Goal: Information Seeking & Learning: Find specific fact

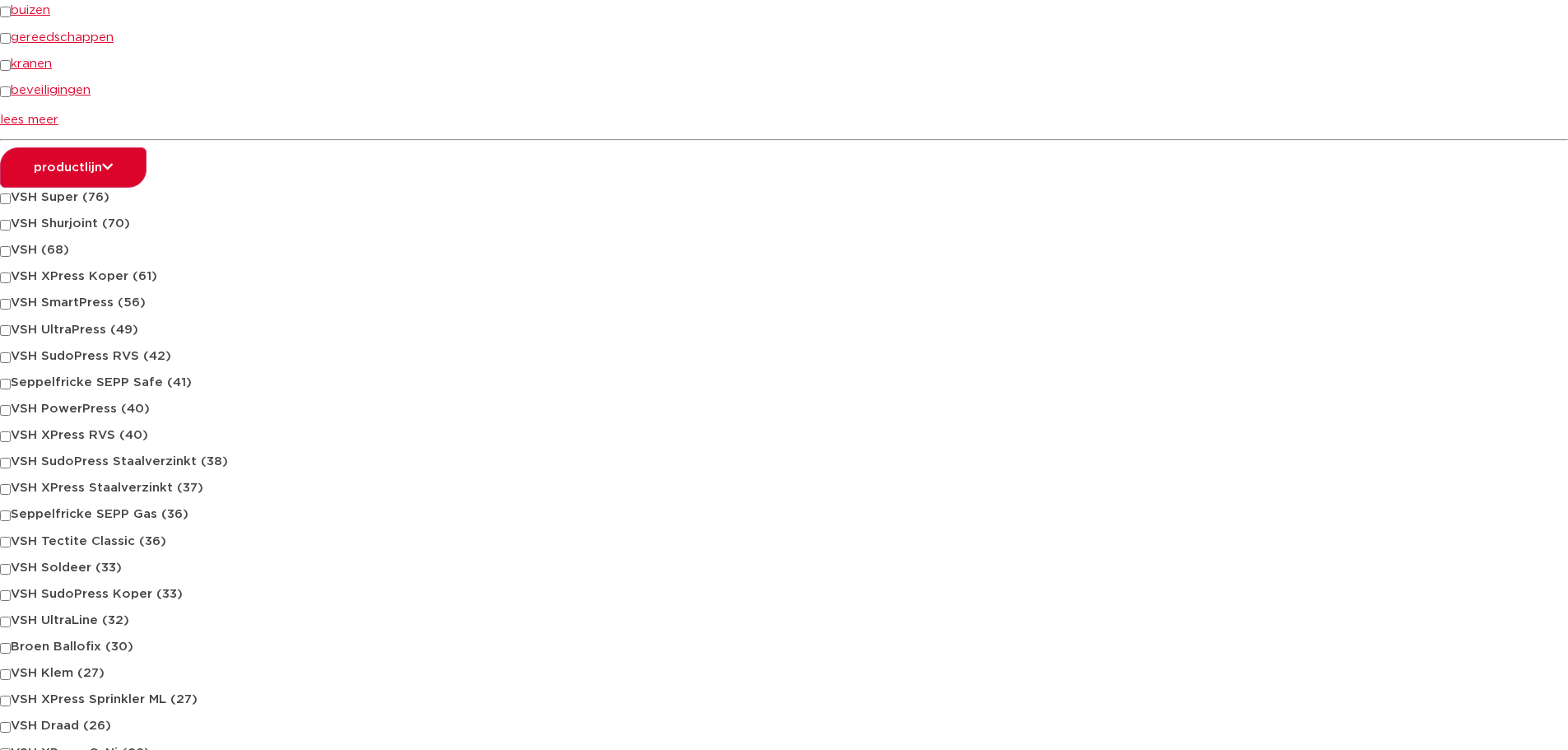
click at [89, 273] on span "VSH XPress Koper" at bounding box center [70, 276] width 117 height 13
click at [11, 273] on input "VSH XPress Koper (61)" at bounding box center [5, 278] width 11 height 11
checkbox input "true"
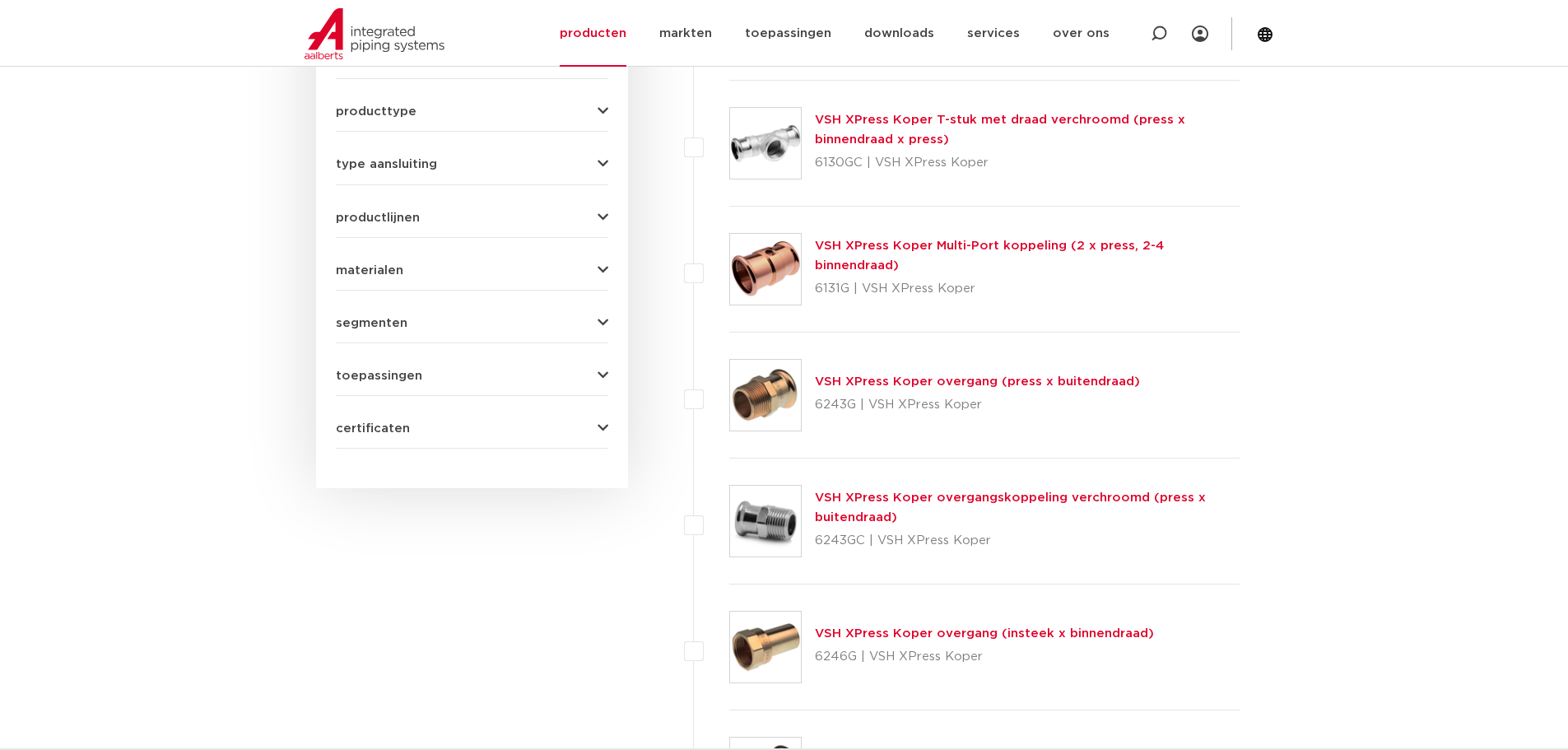
scroll to position [987, 0]
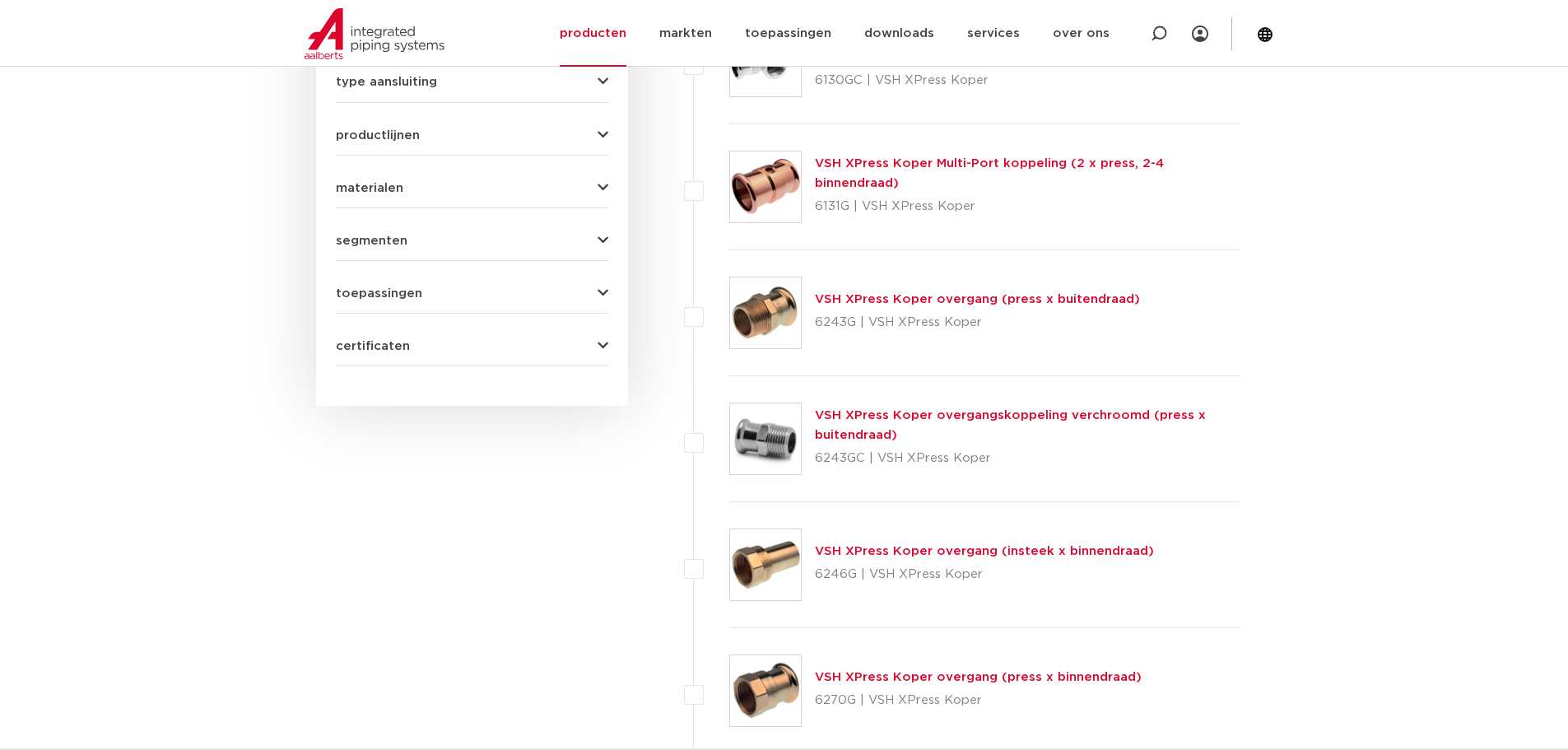
click at [1074, 301] on link "VSH XPress Koper overgang (press x buitendraad)" at bounding box center [978, 300] width 325 height 13
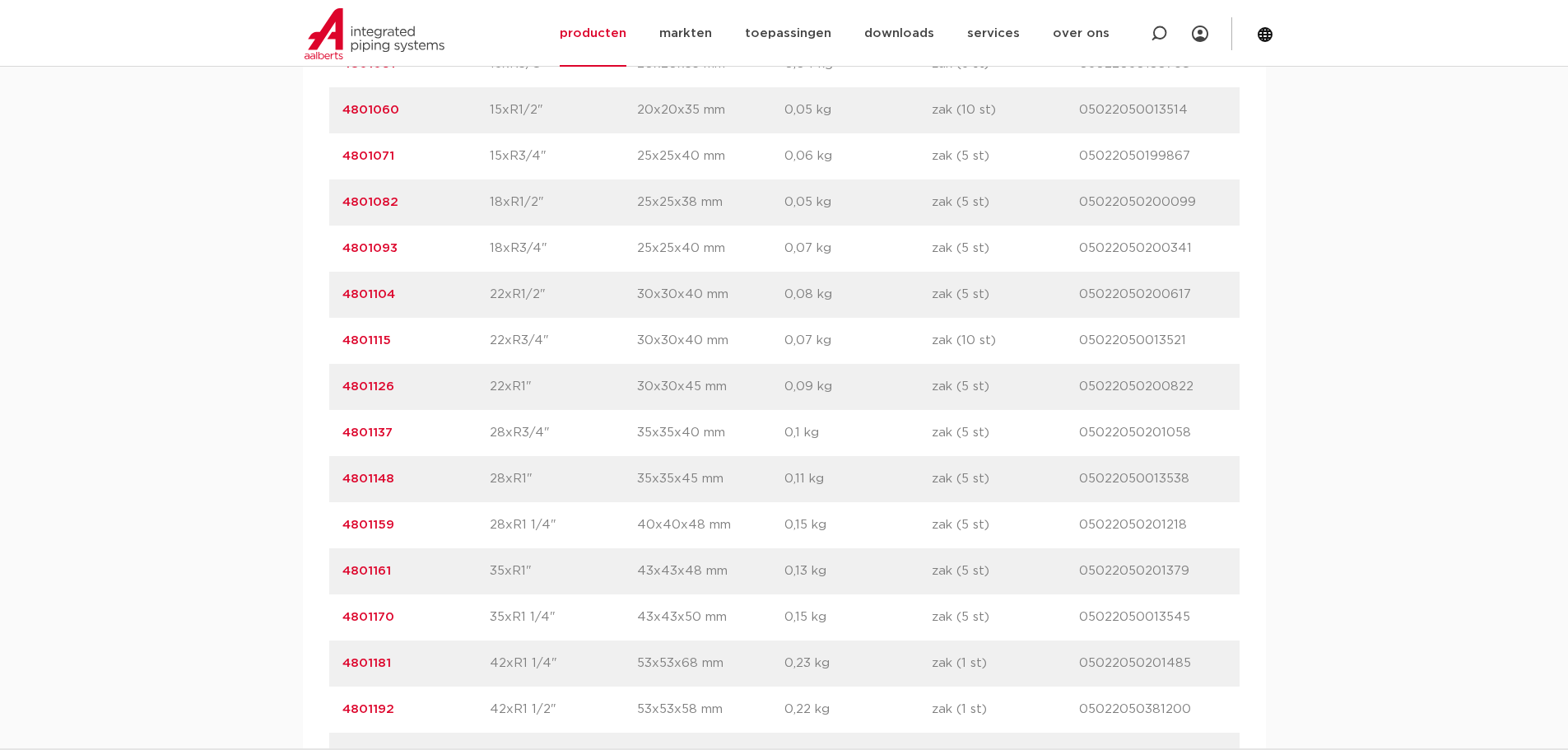
scroll to position [1399, 0]
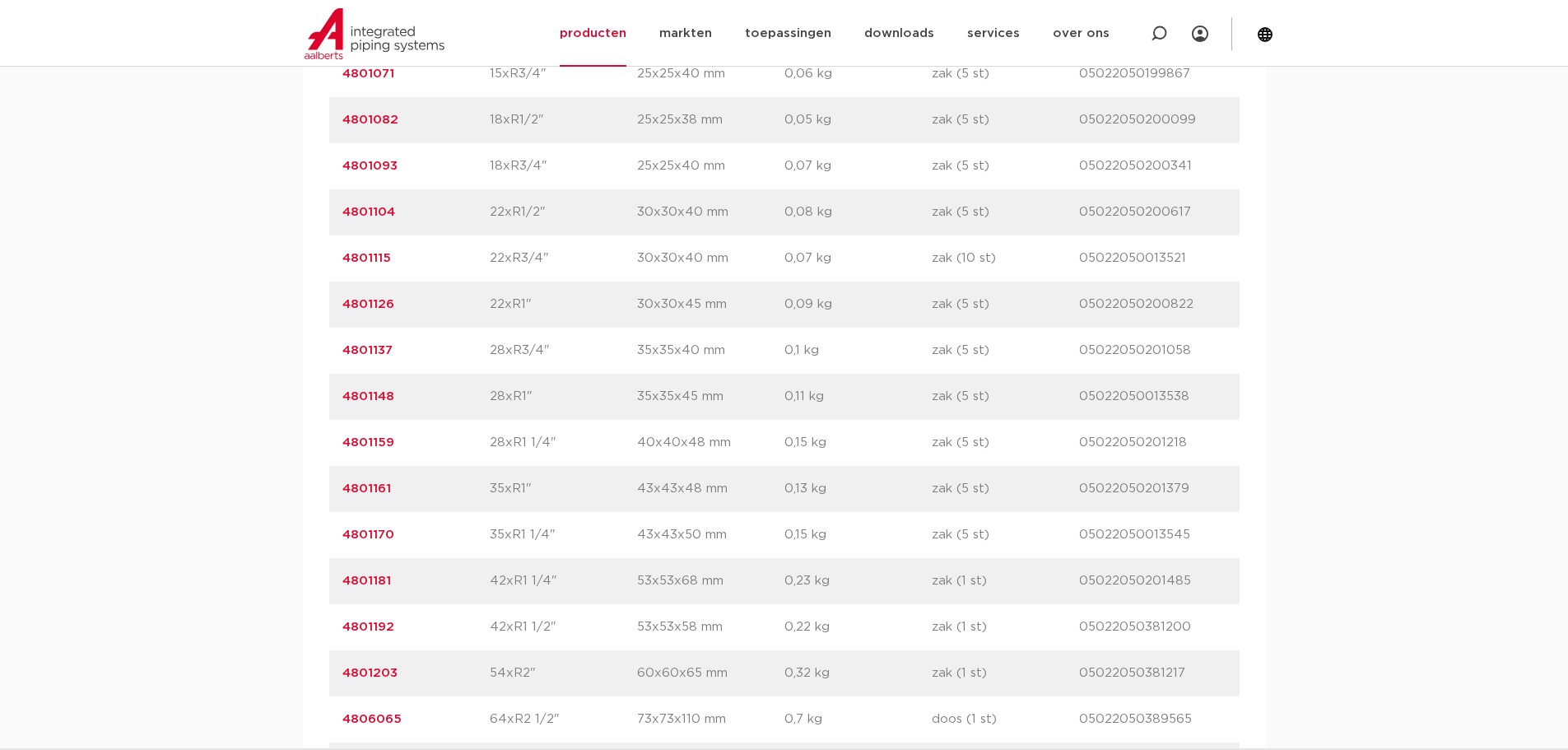
click at [376, 394] on link "4801148" at bounding box center [367, 396] width 51 height 13
